Goal: Information Seeking & Learning: Learn about a topic

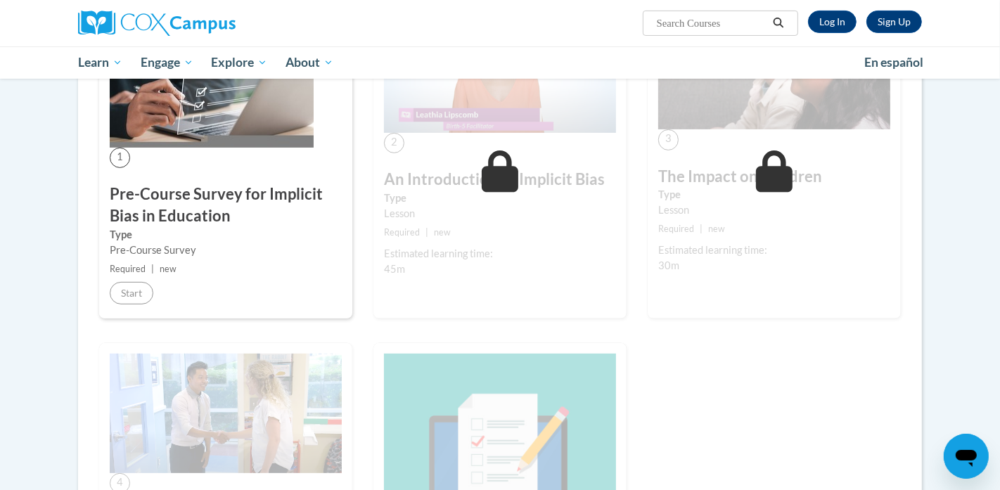
scroll to position [301, 0]
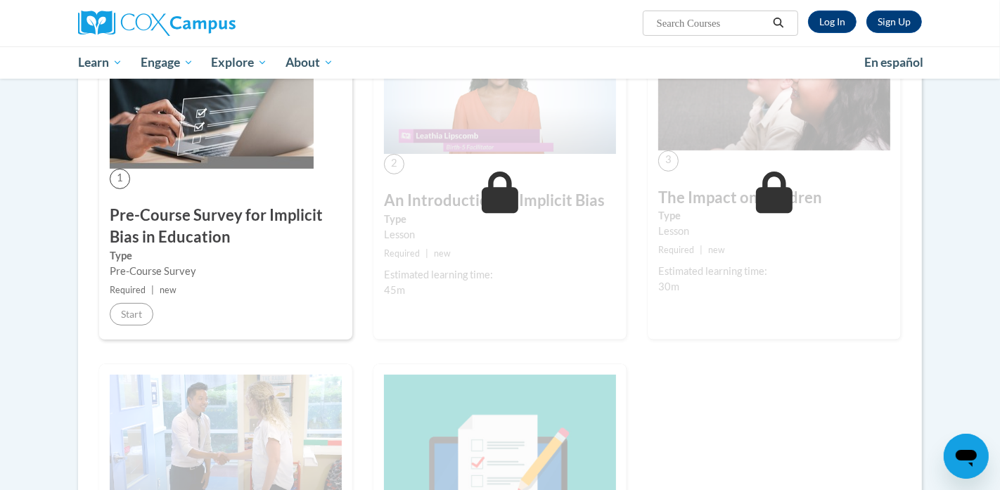
click at [183, 222] on h3 "Pre-Course Survey for Implicit Bias in Education" at bounding box center [226, 227] width 232 height 44
click at [116, 176] on span "1" at bounding box center [120, 179] width 20 height 20
click at [221, 124] on img at bounding box center [212, 100] width 204 height 136
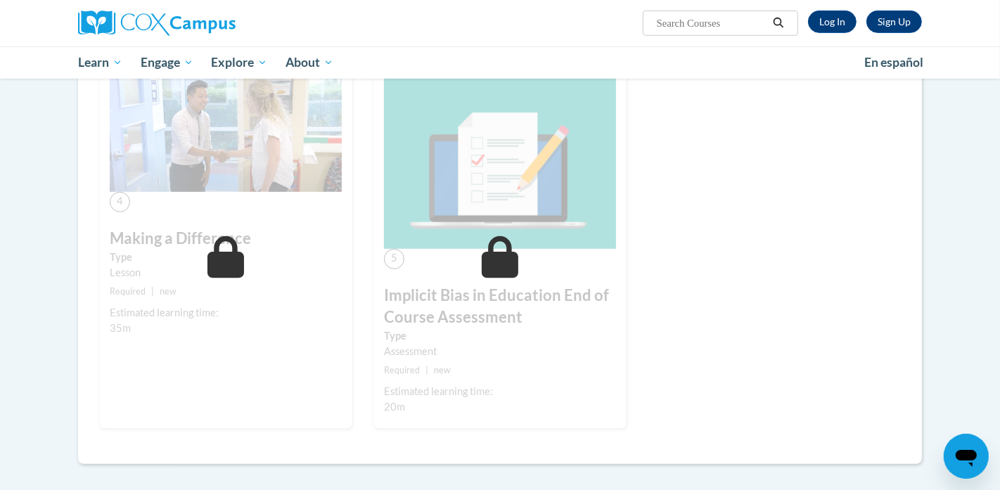
scroll to position [687, 0]
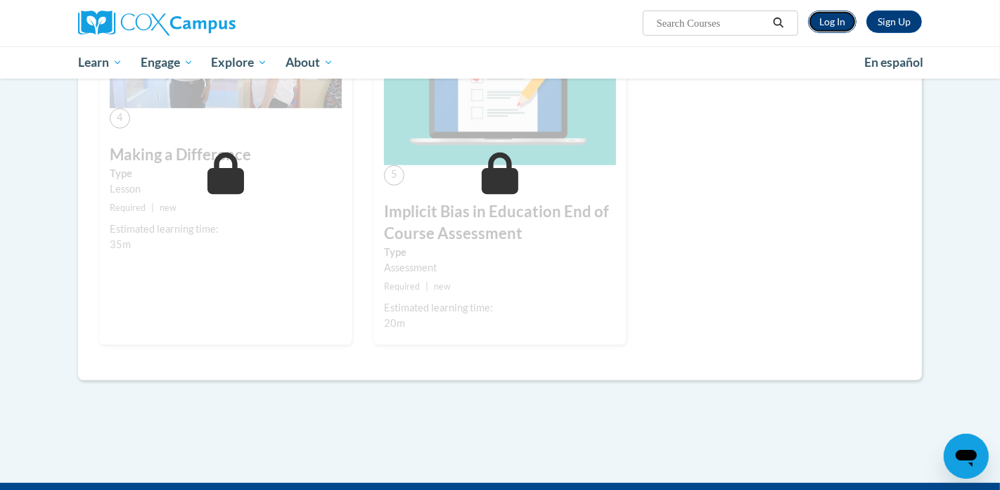
click at [839, 17] on link "Log In" at bounding box center [832, 22] width 49 height 23
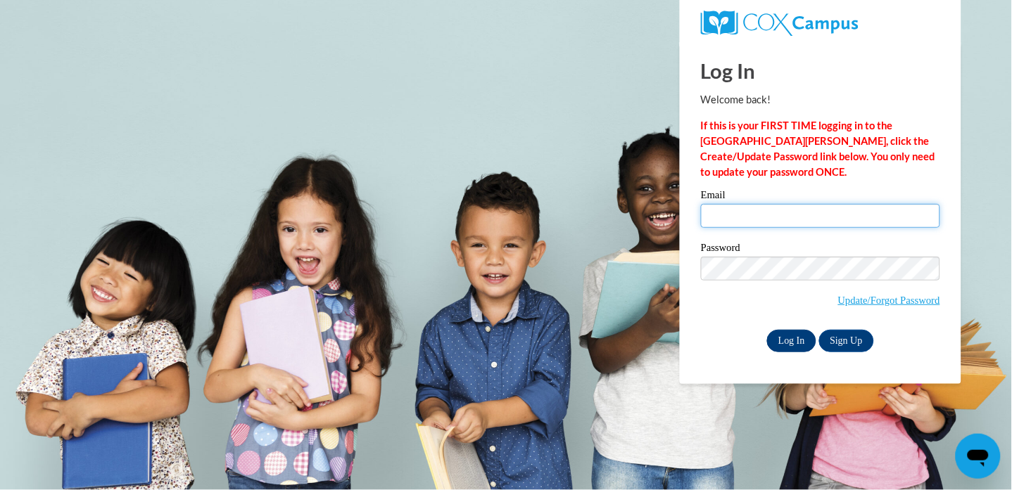
type input "funtolearnc@yahoo.com"
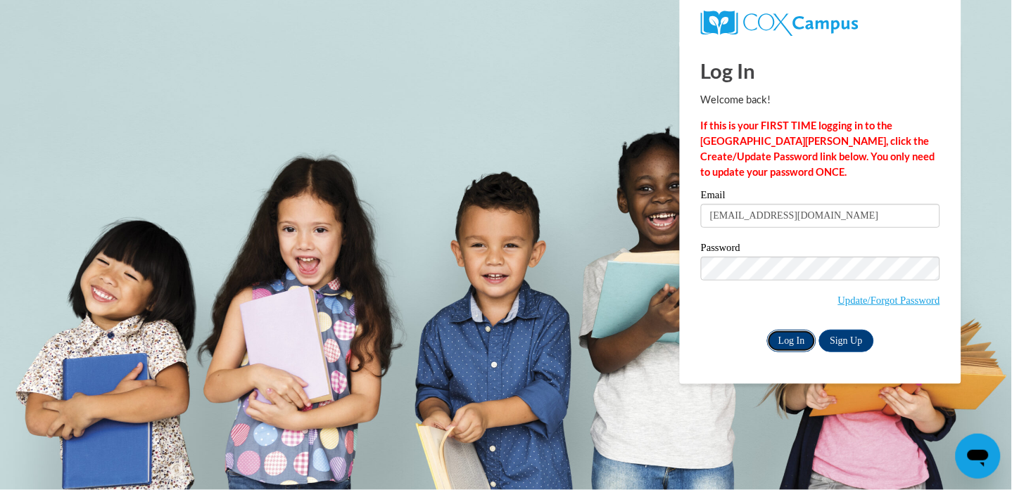
click at [783, 339] on input "Log In" at bounding box center [791, 341] width 49 height 23
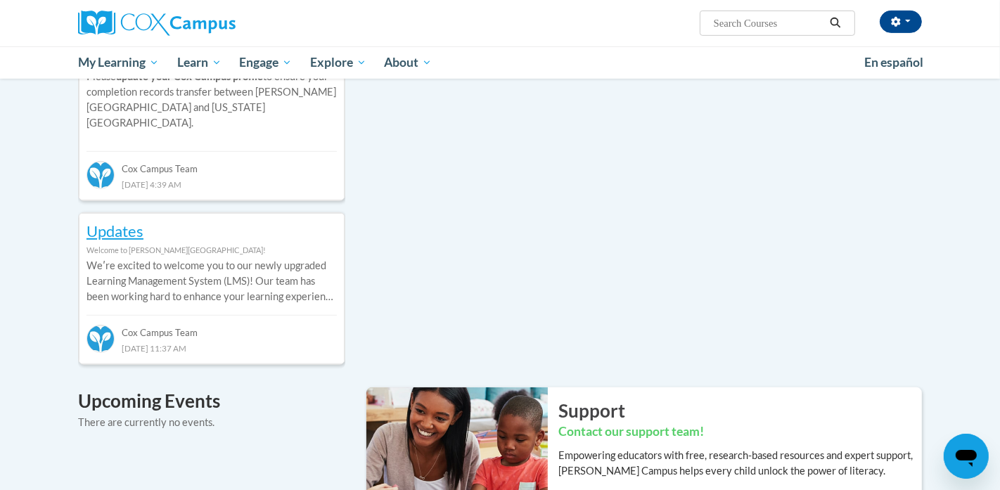
scroll to position [521, 0]
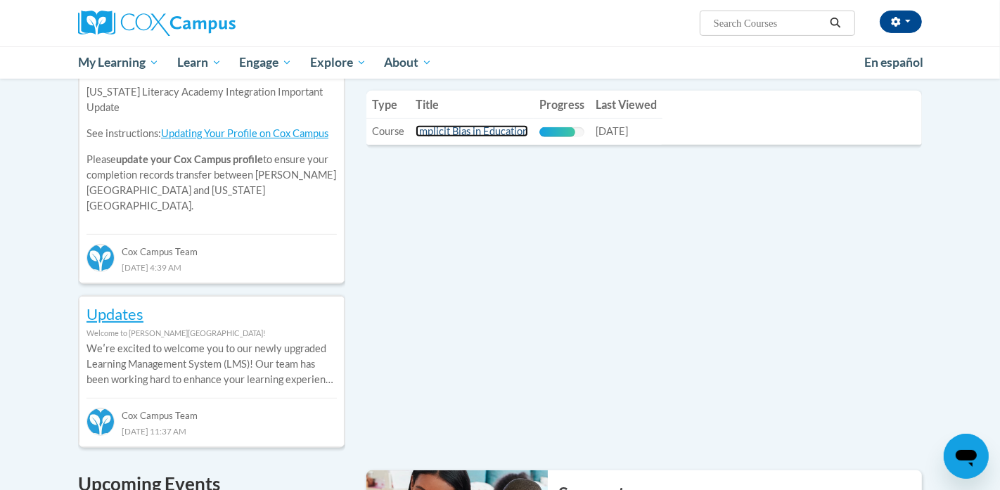
click at [462, 127] on link "Implicit Bias in Education" at bounding box center [472, 131] width 113 height 12
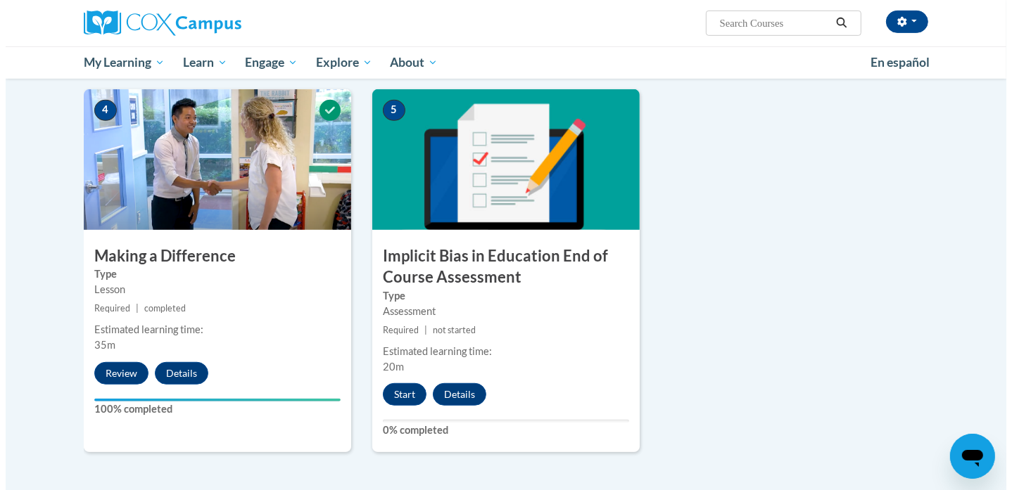
scroll to position [666, 0]
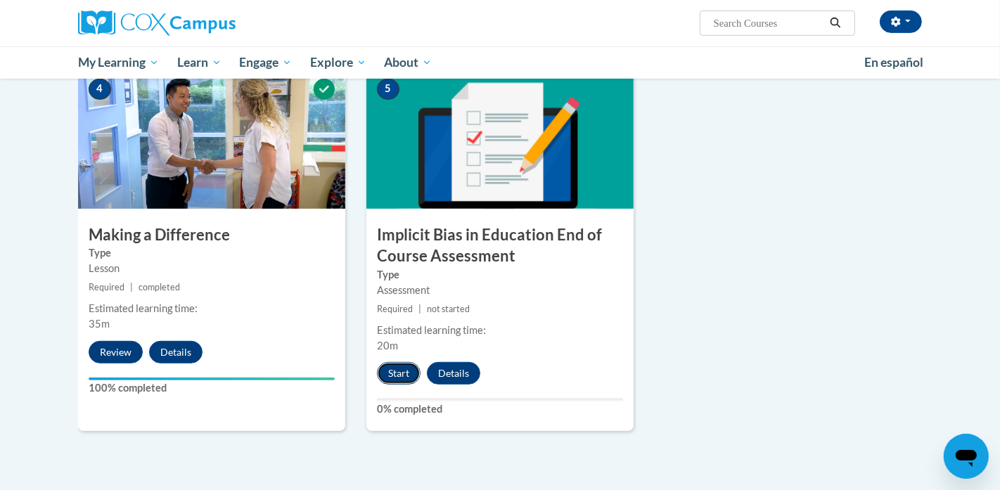
click at [404, 375] on button "Start" at bounding box center [399, 373] width 44 height 23
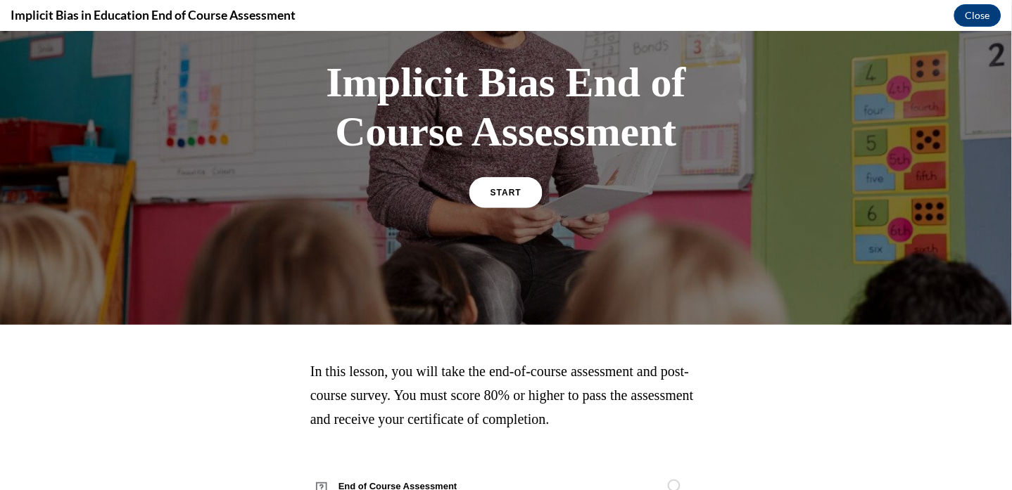
scroll to position [142, 0]
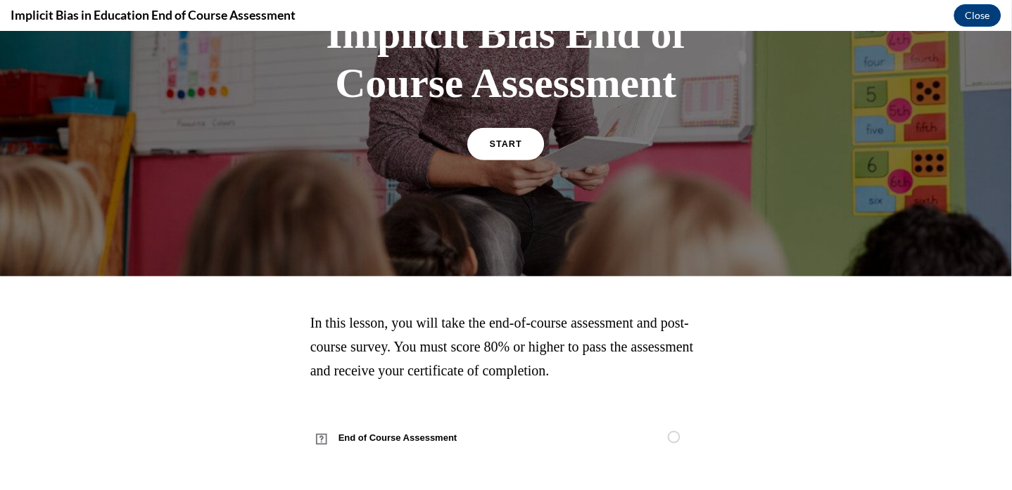
click at [494, 148] on link "START" at bounding box center [505, 143] width 77 height 32
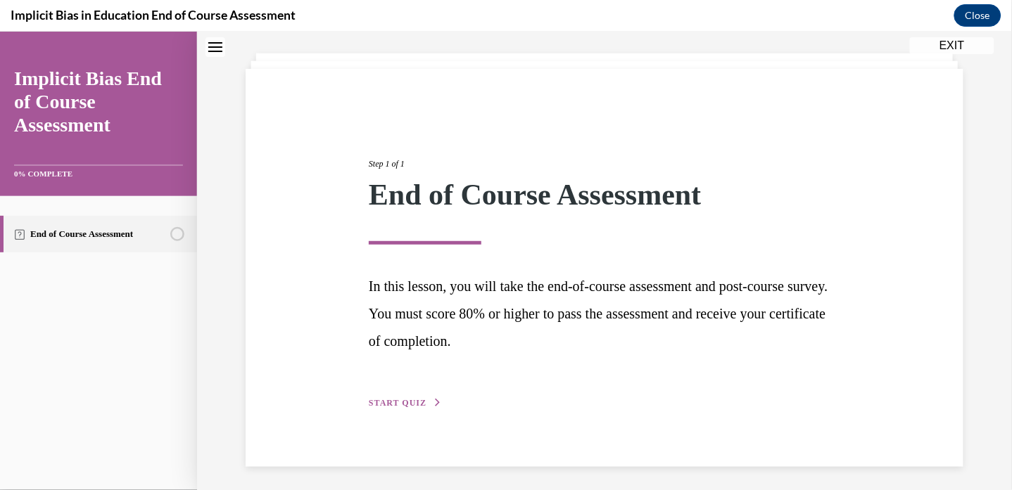
scroll to position [74, 0]
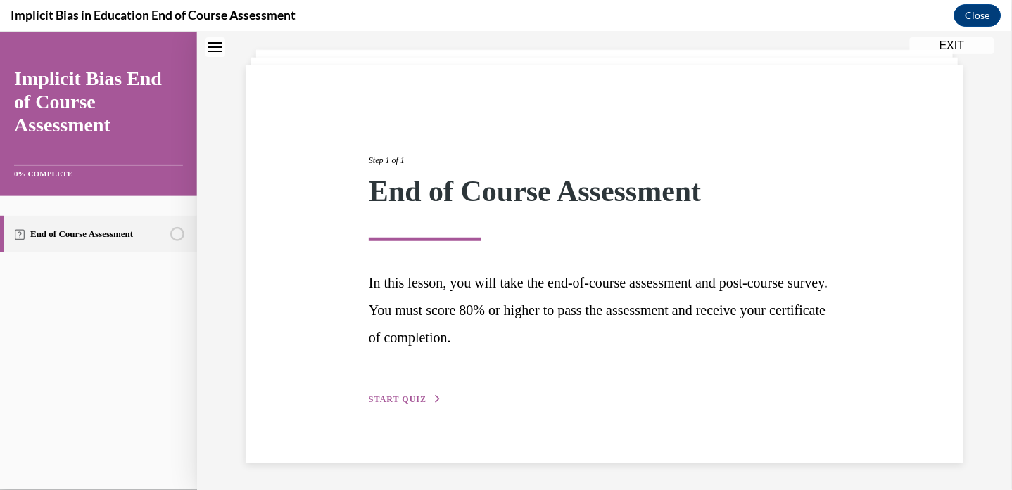
click at [429, 393] on button "START QUIZ" at bounding box center [405, 399] width 73 height 13
